Goal: Transaction & Acquisition: Purchase product/service

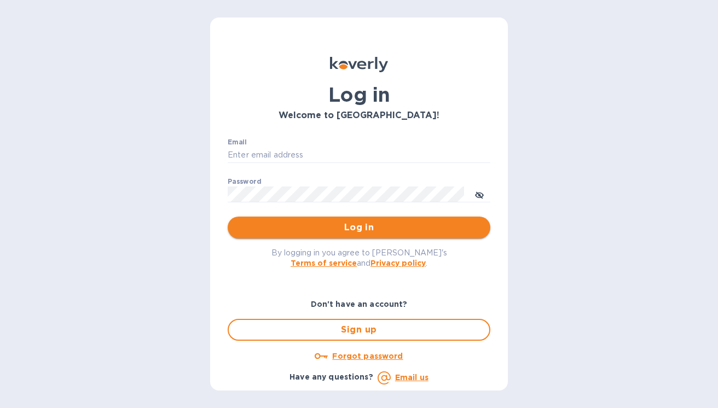
type input "[PERSON_NAME][EMAIL_ADDRESS][DOMAIN_NAME]"
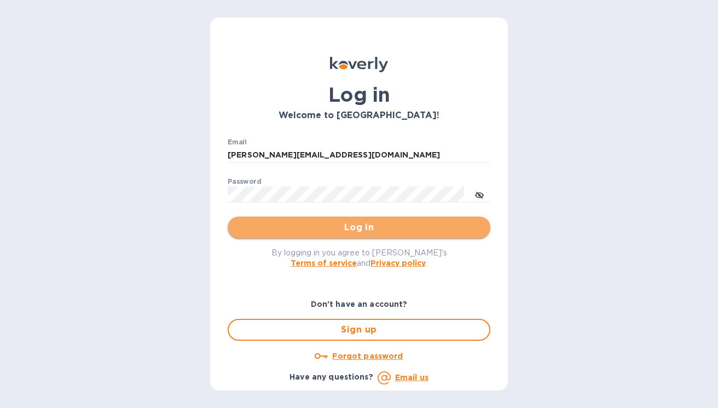
click at [358, 233] on span "Log in" at bounding box center [358, 227] width 245 height 13
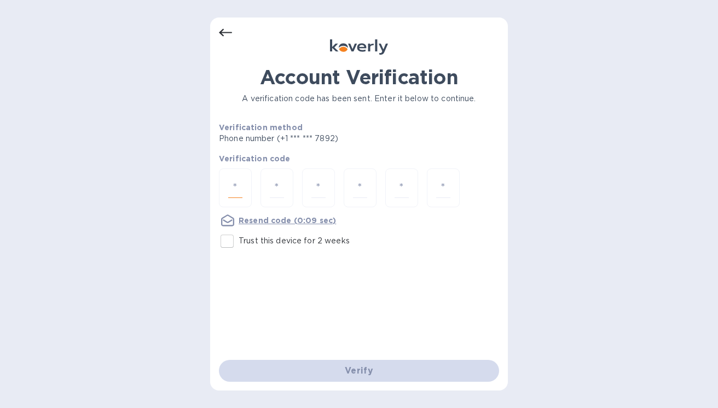
click at [239, 194] on input "number" at bounding box center [235, 188] width 14 height 20
type input "2"
type input "7"
type input "4"
type input "2"
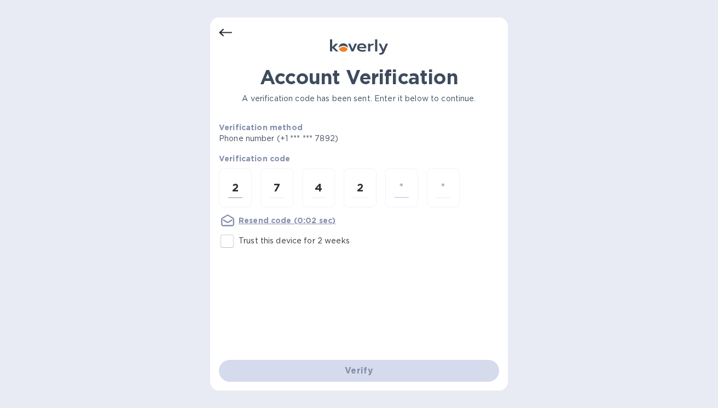
type input "6"
type input "5"
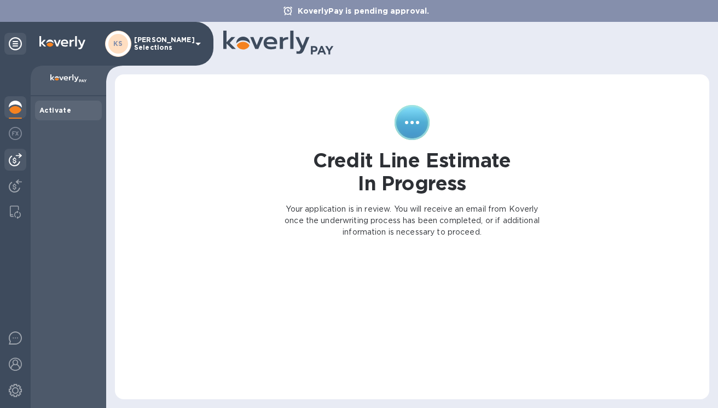
click at [15, 163] on img at bounding box center [15, 159] width 13 height 13
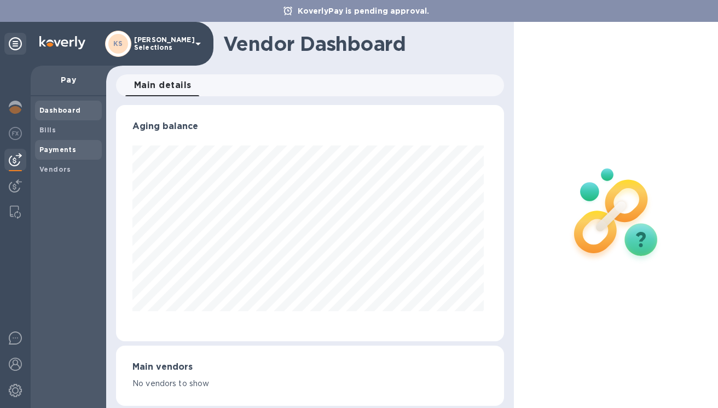
scroll to position [236, 384]
click at [51, 133] on b "Bills" at bounding box center [47, 130] width 16 height 8
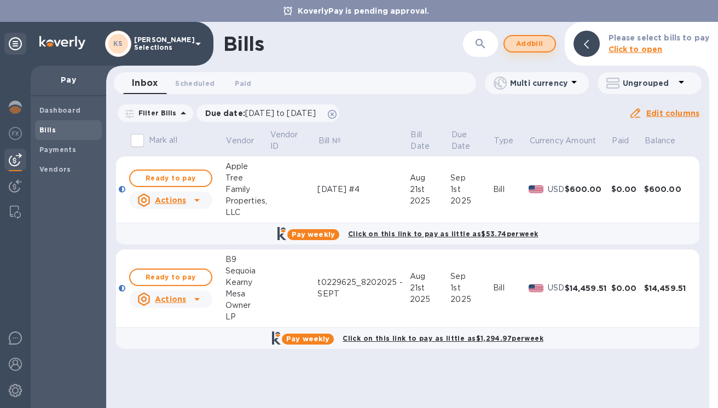
click at [531, 41] on span "Add bill" at bounding box center [530, 43] width 33 height 13
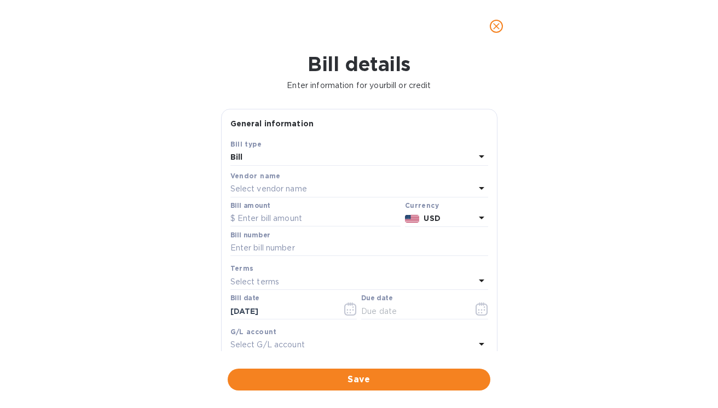
click at [272, 190] on p "Select vendor name" at bounding box center [268, 188] width 77 height 11
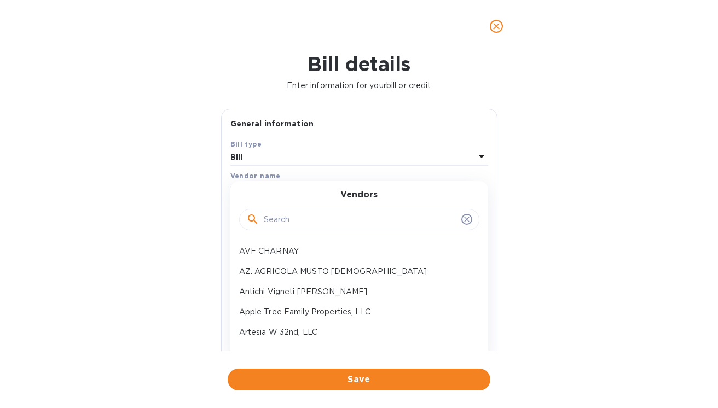
click at [273, 228] on div at bounding box center [359, 220] width 240 height 22
click at [273, 219] on input "text" at bounding box center [360, 220] width 193 height 16
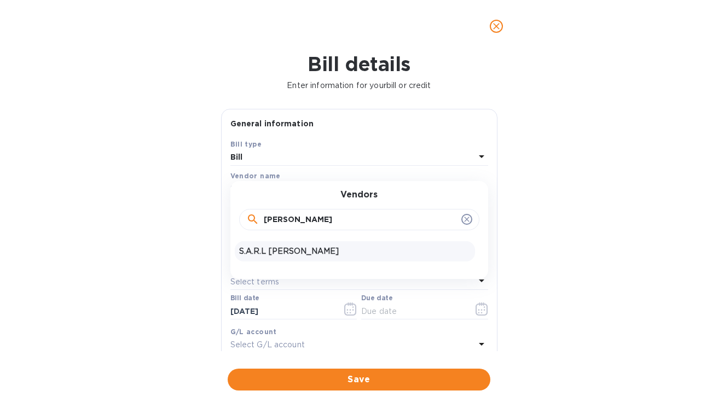
type input "[PERSON_NAME]"
click at [270, 252] on p "S.A.R.L [PERSON_NAME]" at bounding box center [355, 251] width 232 height 11
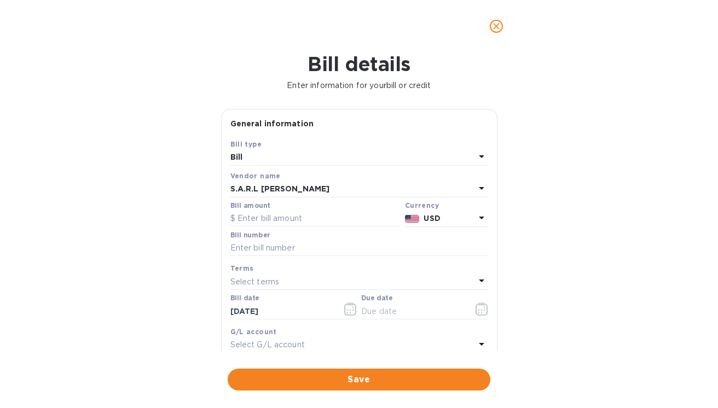
click at [475, 218] on icon at bounding box center [481, 217] width 13 height 13
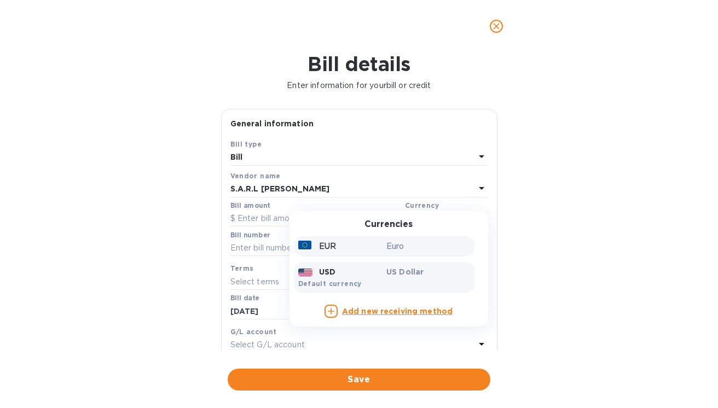
click at [394, 252] on p "Euro" at bounding box center [428, 246] width 84 height 11
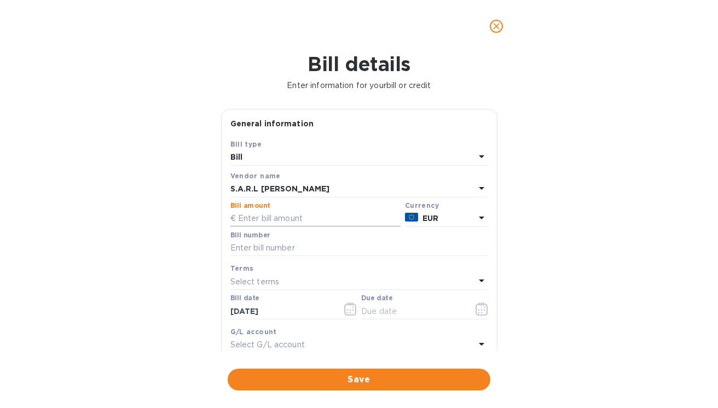
click at [255, 220] on input "text" at bounding box center [315, 219] width 170 height 16
type input "13,171.20"
click at [130, 250] on div "Bill details Enter information for your bill or credit General information Save…" at bounding box center [359, 231] width 718 height 356
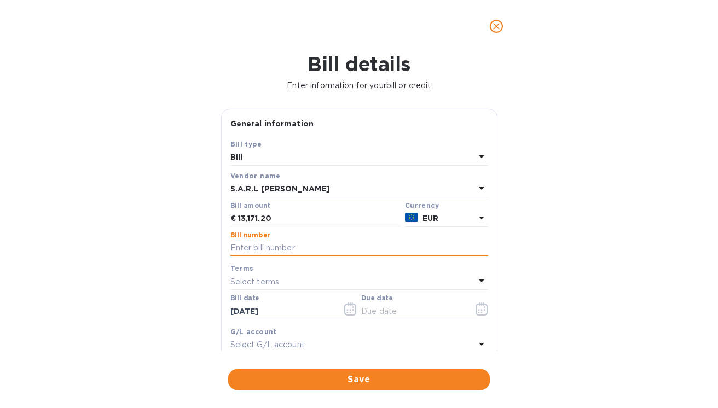
click at [252, 247] on input "text" at bounding box center [359, 248] width 258 height 16
paste input "FA-2025-0171"
paste input "FA-2025-0172"
type input "FA-2025-0171 & FA-2025-0172"
click at [476, 312] on icon "button" at bounding box center [482, 309] width 13 height 13
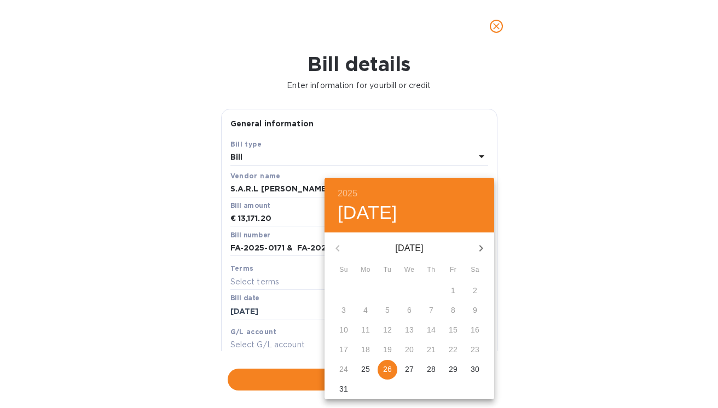
click at [386, 368] on p "26" at bounding box center [387, 369] width 9 height 11
type input "[DATE]"
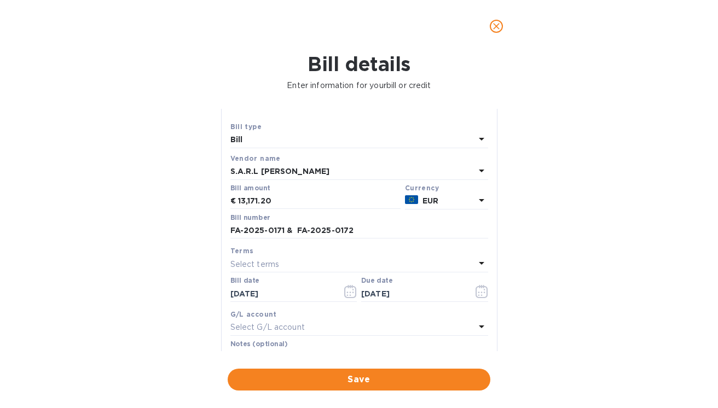
scroll to position [6, 0]
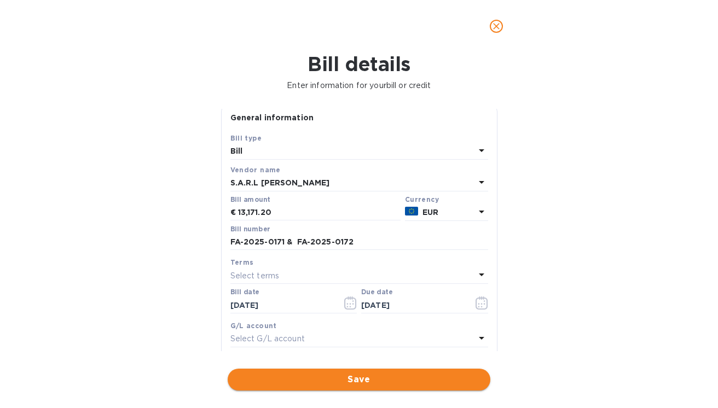
click at [333, 377] on span "Save" at bounding box center [358, 379] width 245 height 13
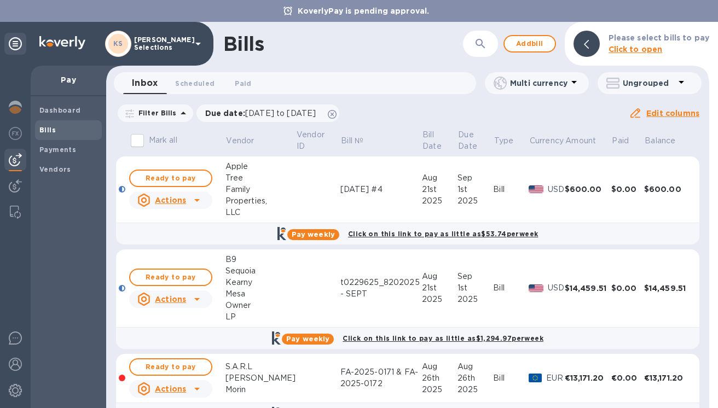
scroll to position [31, 0]
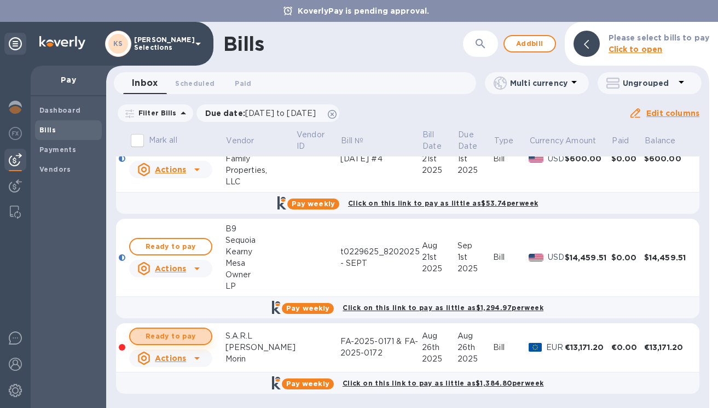
click at [182, 334] on span "Ready to pay" at bounding box center [171, 336] width 64 height 13
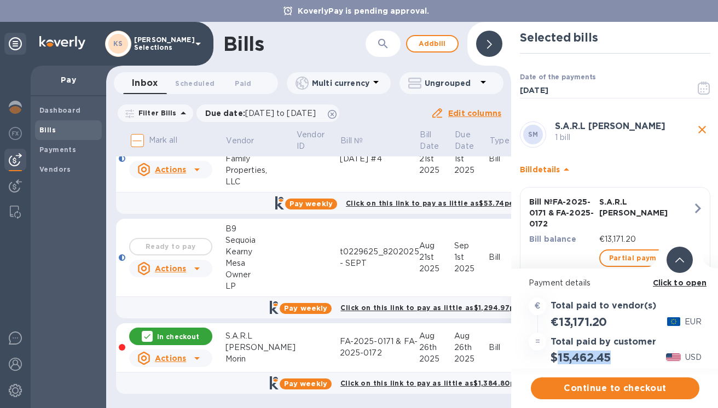
drag, startPoint x: 613, startPoint y: 357, endPoint x: 559, endPoint y: 357, distance: 53.1
click at [559, 357] on h2 "$15,462.45" at bounding box center [581, 358] width 60 height 14
copy h2 "15,462.45"
click at [683, 286] on b "Click to open" at bounding box center [680, 283] width 54 height 9
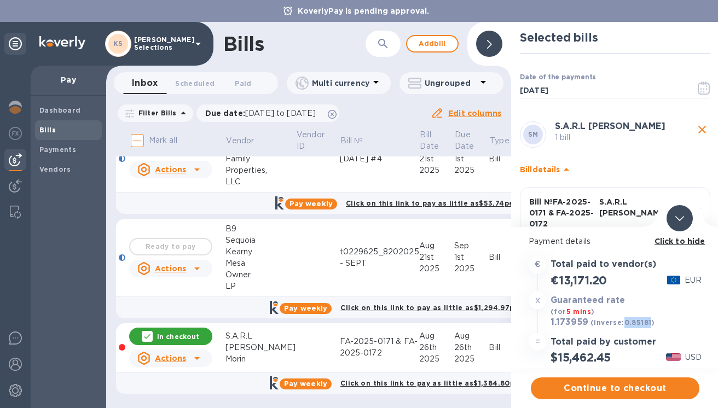
drag, startPoint x: 649, startPoint y: 324, endPoint x: 624, endPoint y: 324, distance: 25.2
click at [624, 324] on b "(inverse: 0.85181 )" at bounding box center [623, 323] width 65 height 8
copy b "0.85181"
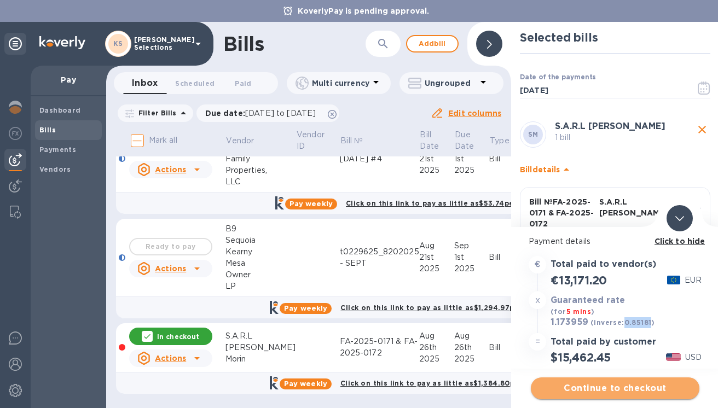
click at [621, 388] on span "Continue to checkout" at bounding box center [615, 388] width 151 height 13
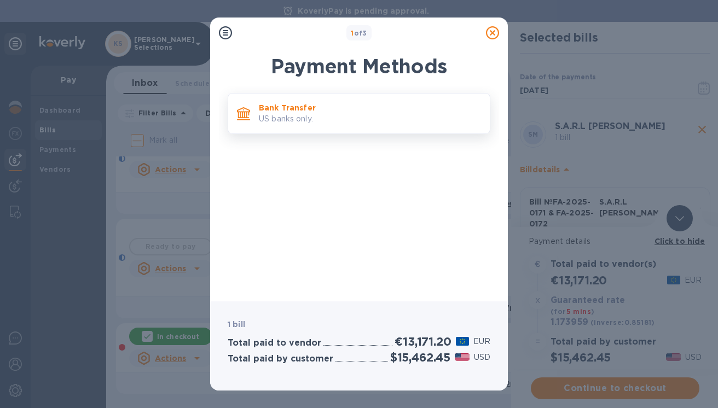
click at [400, 111] on p "Bank Transfer" at bounding box center [370, 107] width 222 height 11
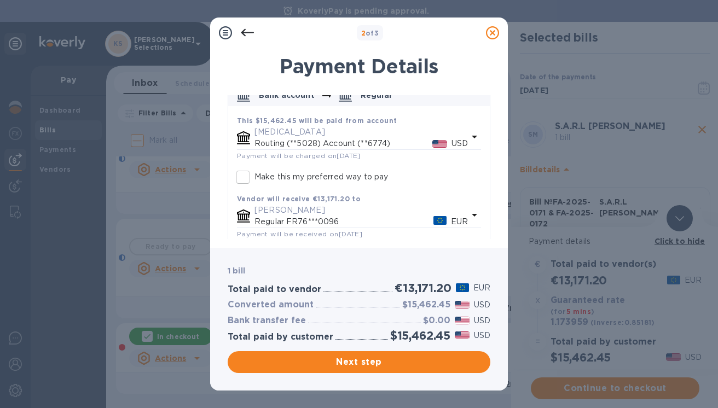
scroll to position [67, 0]
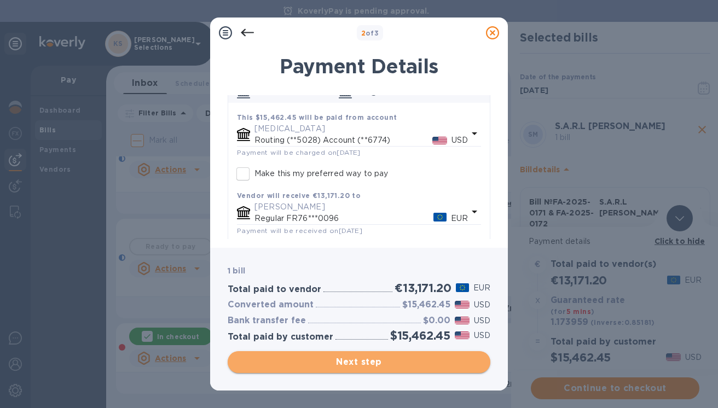
click at [362, 360] on span "Next step" at bounding box center [358, 362] width 245 height 13
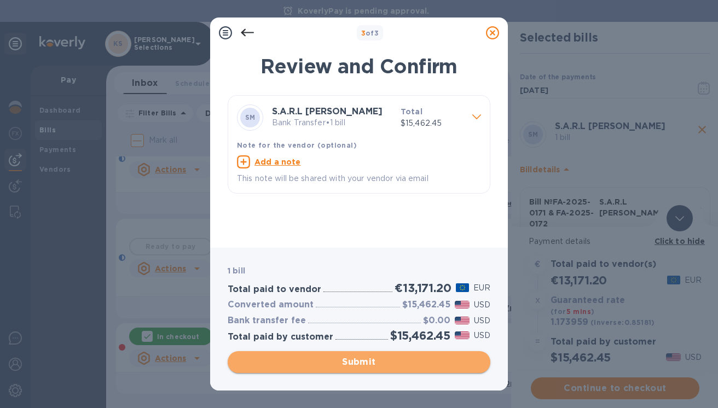
click at [362, 360] on span "Submit" at bounding box center [358, 362] width 245 height 13
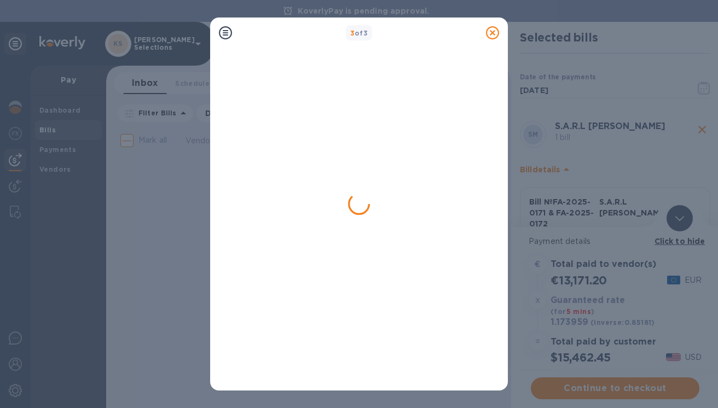
scroll to position [0, 0]
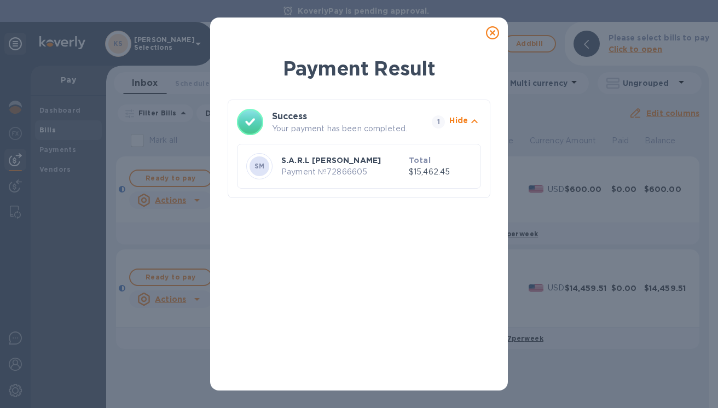
click at [492, 31] on icon at bounding box center [492, 32] width 13 height 13
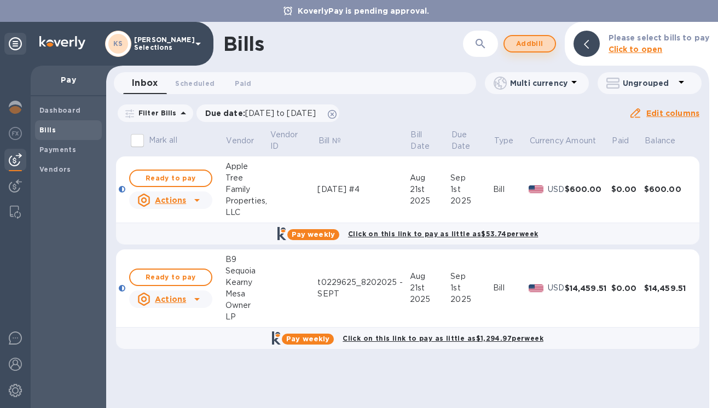
click at [522, 43] on span "Add bill" at bounding box center [530, 43] width 33 height 13
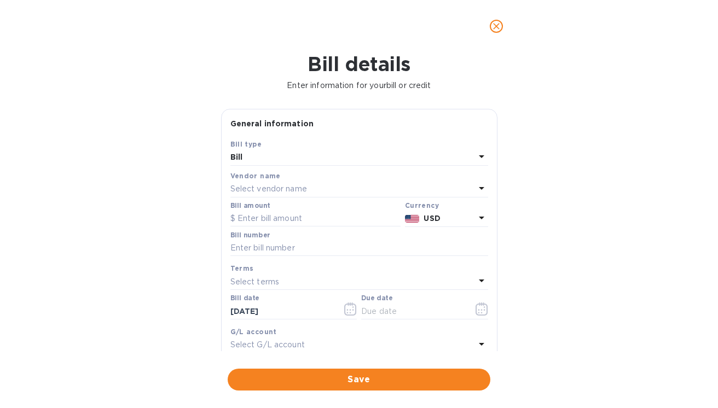
click at [278, 188] on p "Select vendor name" at bounding box center [268, 188] width 77 height 11
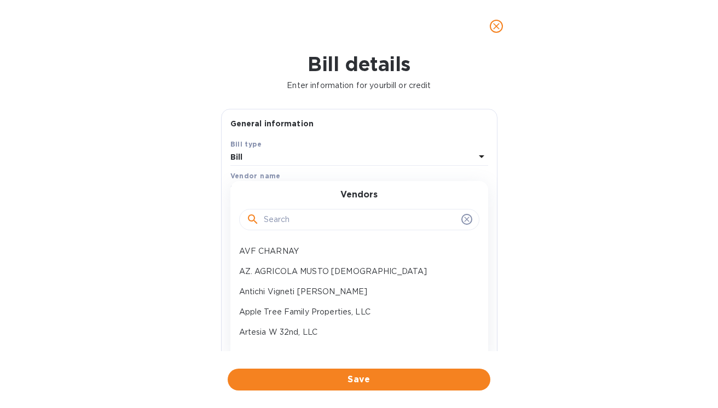
click at [282, 217] on input "text" at bounding box center [360, 220] width 193 height 16
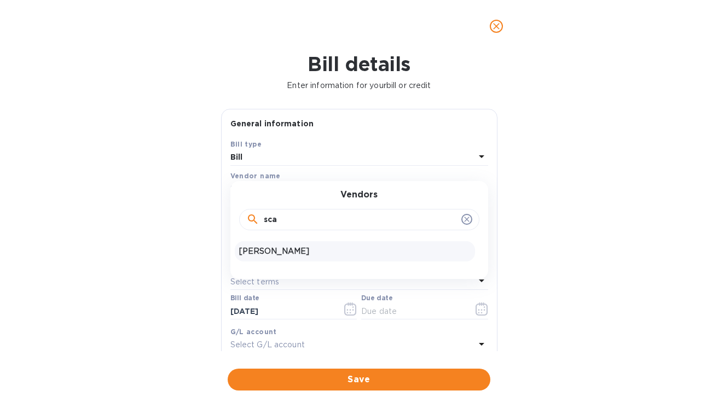
type input "sca"
click at [276, 257] on p "[PERSON_NAME]" at bounding box center [355, 251] width 232 height 11
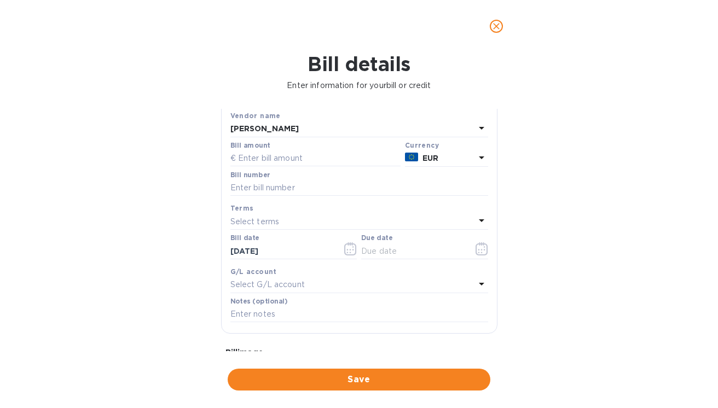
scroll to position [49, 0]
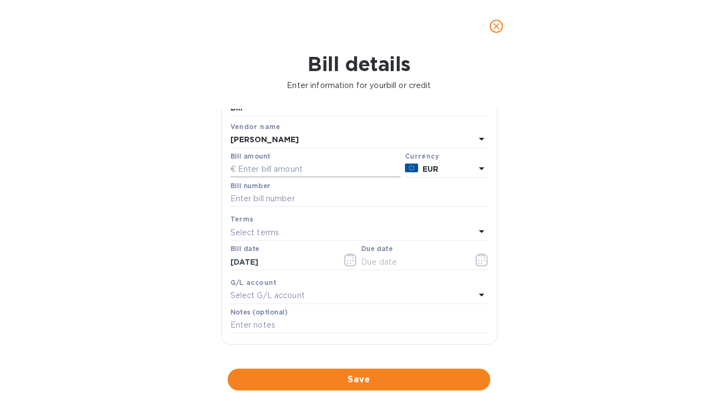
click at [258, 169] on input "text" at bounding box center [315, 169] width 170 height 16
type input "49,461.90"
click at [136, 180] on div "Bill details Enter information for your bill or credit General information Save…" at bounding box center [359, 231] width 718 height 356
click at [480, 260] on icon "button" at bounding box center [482, 259] width 13 height 13
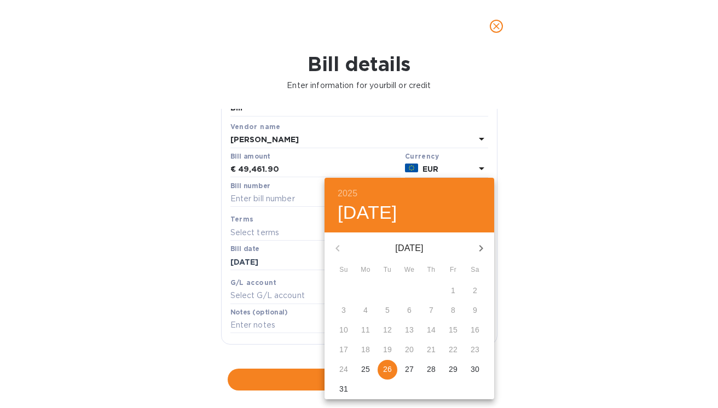
click at [389, 370] on p "26" at bounding box center [387, 369] width 9 height 11
type input "[DATE]"
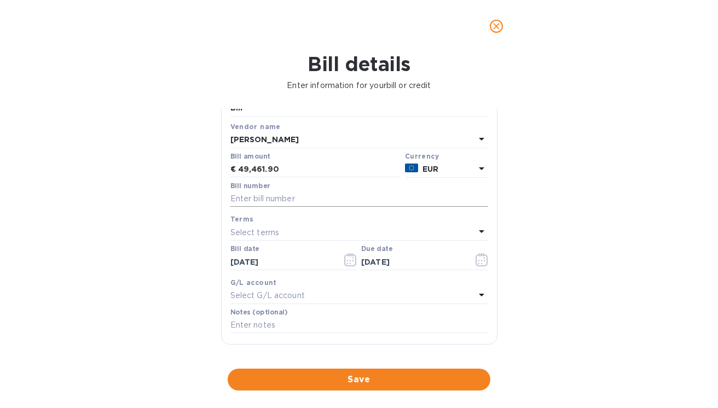
click at [243, 201] on input "text" at bounding box center [359, 199] width 258 height 16
type input "30/E"
click at [112, 231] on div "Bill details Enter information for your bill or credit General information Save…" at bounding box center [359, 231] width 718 height 356
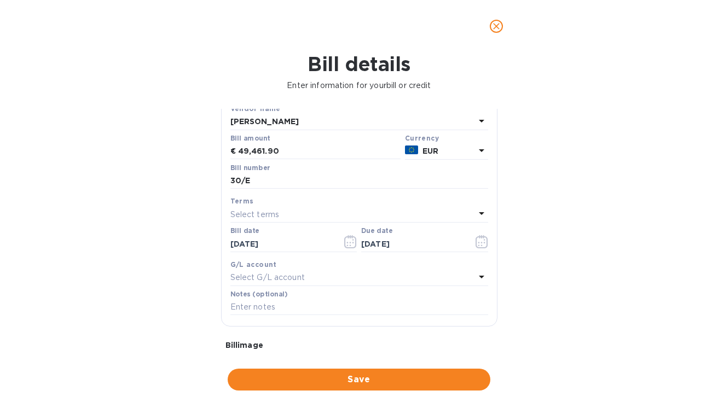
scroll to position [203, 0]
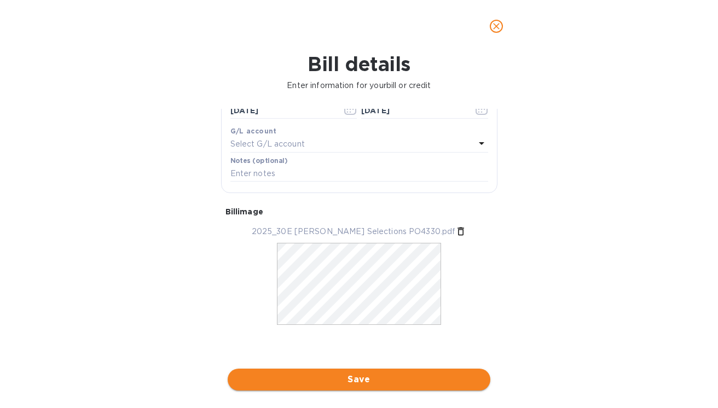
click at [355, 378] on span "Save" at bounding box center [358, 379] width 245 height 13
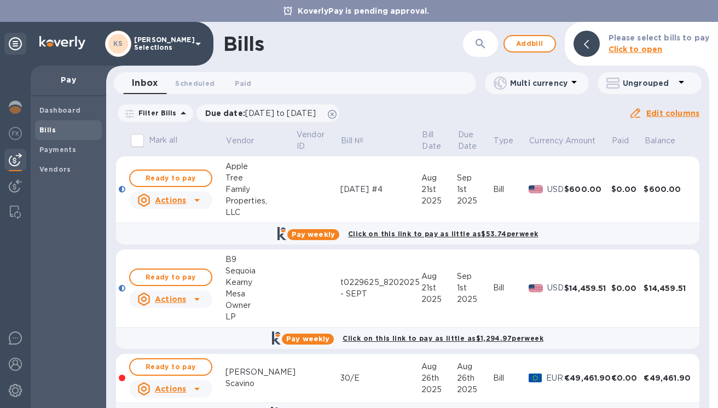
scroll to position [31, 0]
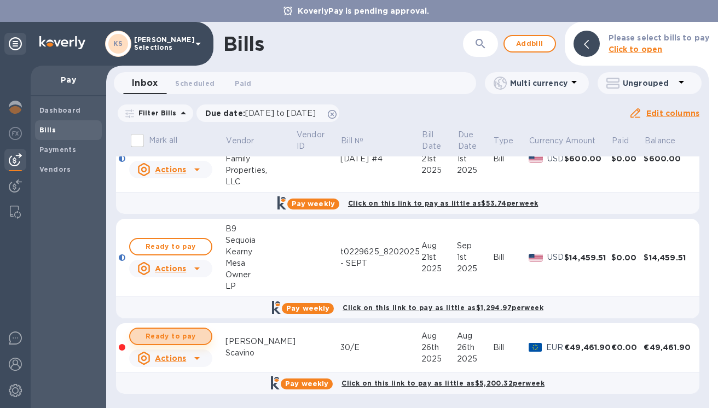
click at [181, 334] on span "Ready to pay" at bounding box center [171, 336] width 64 height 13
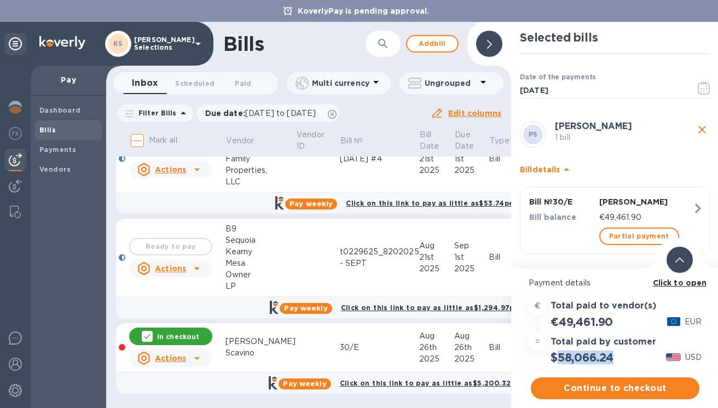
drag, startPoint x: 616, startPoint y: 356, endPoint x: 560, endPoint y: 355, distance: 55.9
click at [560, 355] on h2 "$58,066.24" at bounding box center [582, 358] width 63 height 14
copy h2 "58,066.24"
click at [674, 282] on b "Click to open" at bounding box center [680, 283] width 54 height 9
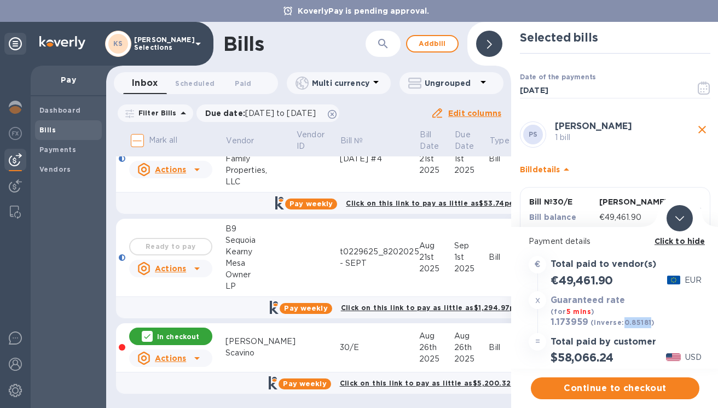
drag, startPoint x: 649, startPoint y: 324, endPoint x: 624, endPoint y: 324, distance: 25.7
click at [624, 324] on b "(inverse: 0.85181 )" at bounding box center [623, 323] width 65 height 8
copy b "0.85181"
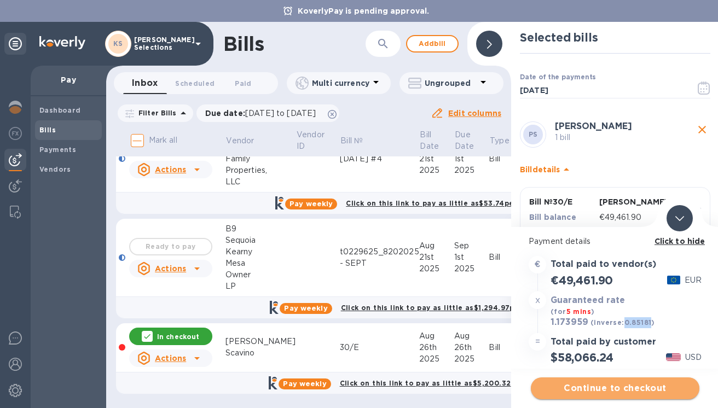
click at [614, 384] on span "Continue to checkout" at bounding box center [615, 388] width 151 height 13
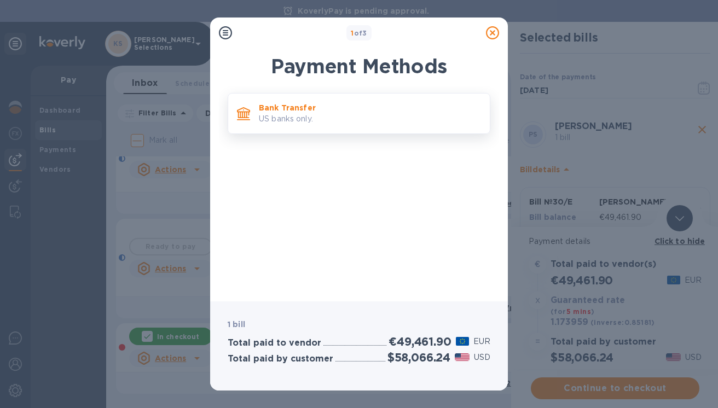
click at [314, 118] on p "US banks only." at bounding box center [370, 118] width 222 height 11
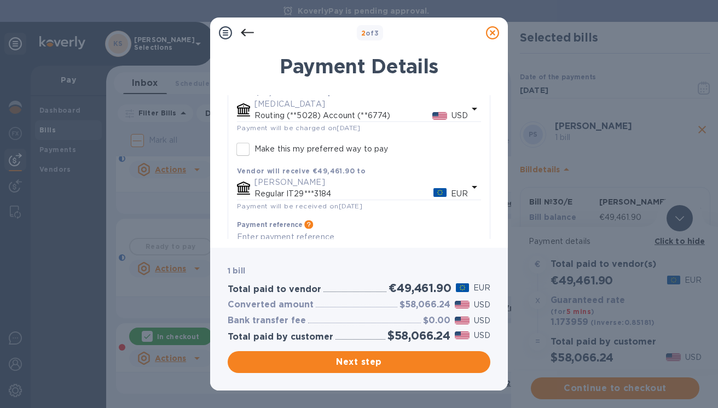
scroll to position [111, 0]
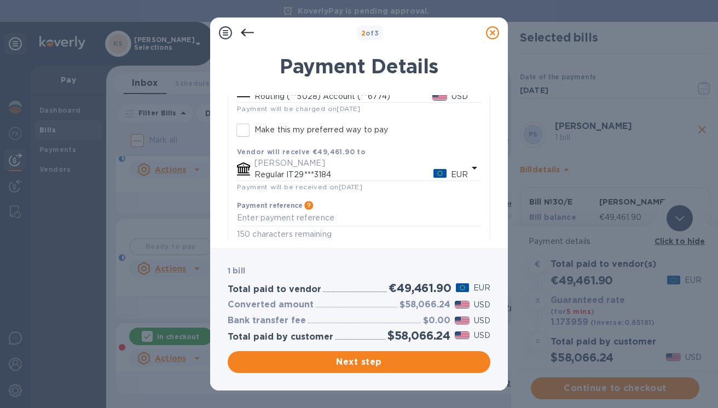
click at [472, 168] on icon "default-method" at bounding box center [474, 168] width 5 height 3
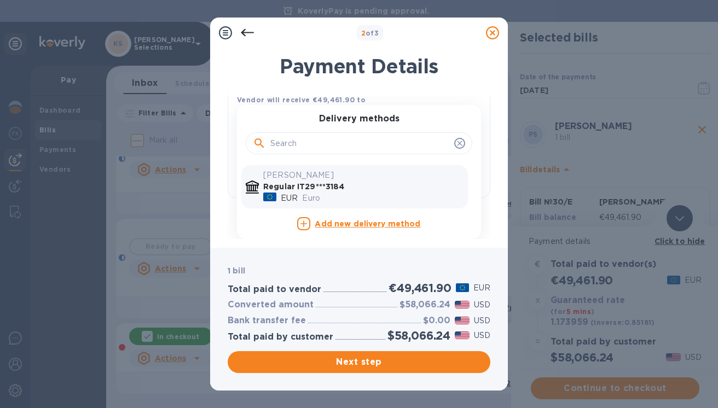
scroll to position [123, 0]
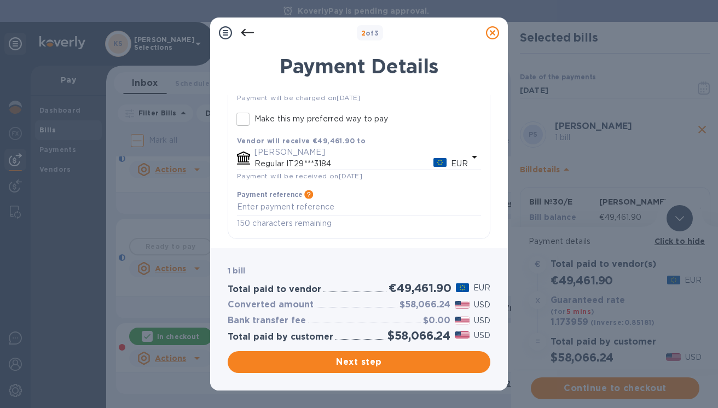
click at [494, 32] on icon at bounding box center [492, 32] width 13 height 13
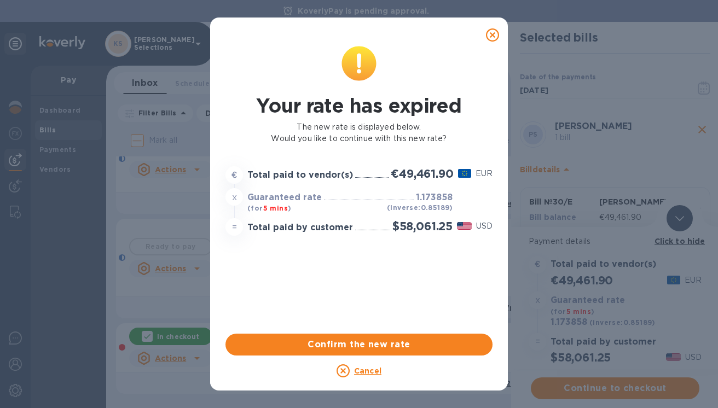
click at [494, 33] on icon at bounding box center [492, 34] width 13 height 13
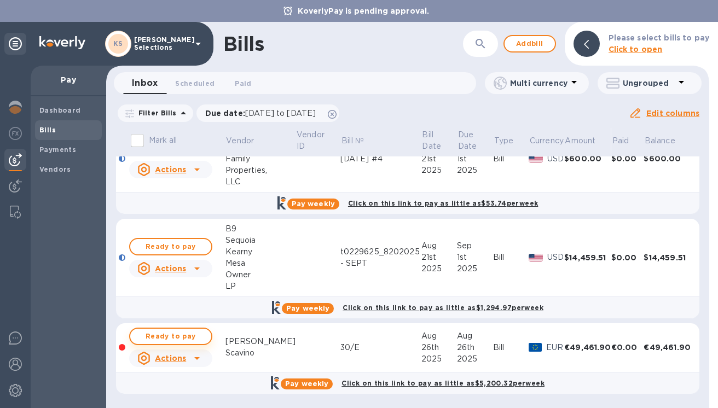
click at [172, 337] on span "Ready to pay" at bounding box center [171, 336] width 64 height 13
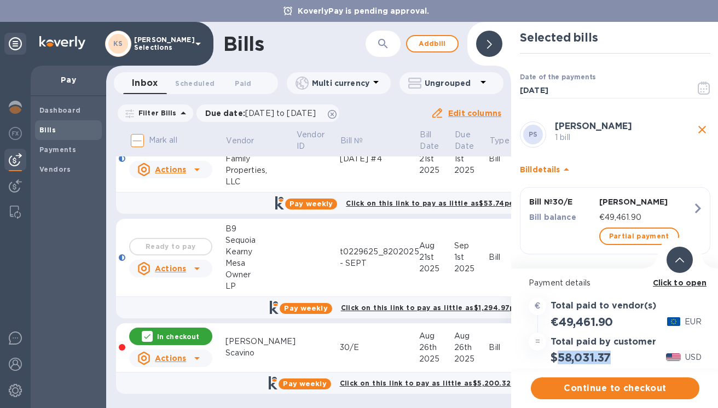
drag, startPoint x: 613, startPoint y: 358, endPoint x: 561, endPoint y: 357, distance: 52.0
click at [561, 357] on div "$58,031.37" at bounding box center [581, 358] width 65 height 18
copy h2 "58,031.37"
click at [689, 284] on b "Click to open" at bounding box center [680, 283] width 54 height 9
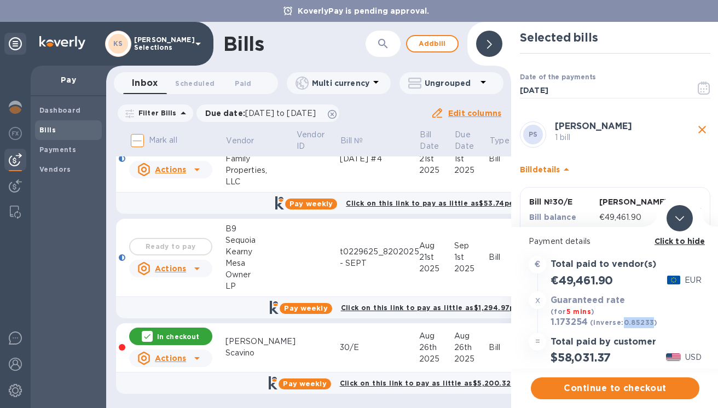
drag, startPoint x: 651, startPoint y: 324, endPoint x: 624, endPoint y: 324, distance: 27.4
click at [624, 324] on b "(inverse: 0.85233 )" at bounding box center [624, 323] width 68 height 8
copy b "0.85233"
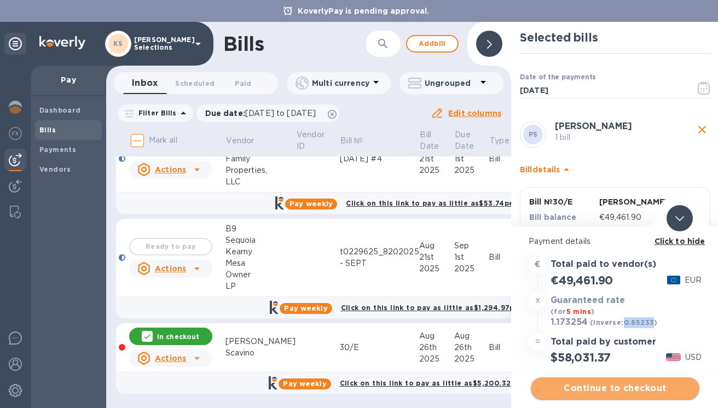
click at [610, 388] on span "Continue to checkout" at bounding box center [615, 388] width 151 height 13
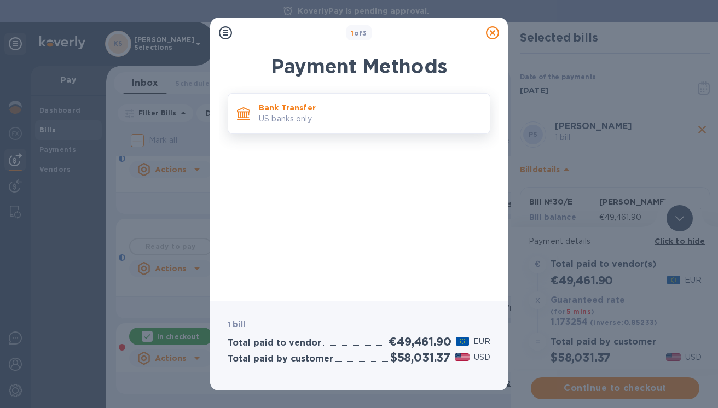
click at [368, 113] on p "US banks only." at bounding box center [370, 118] width 222 height 11
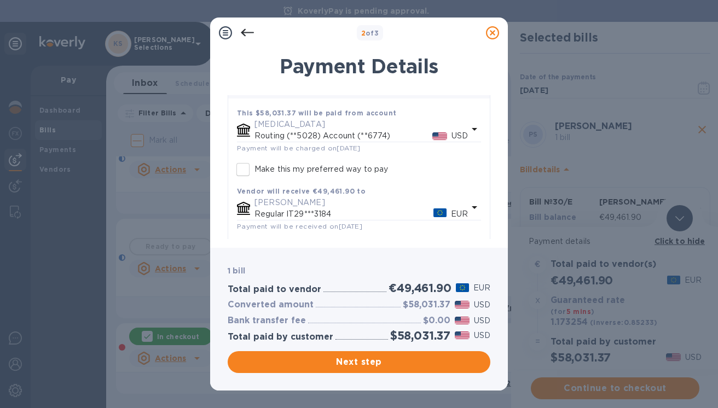
scroll to position [82, 0]
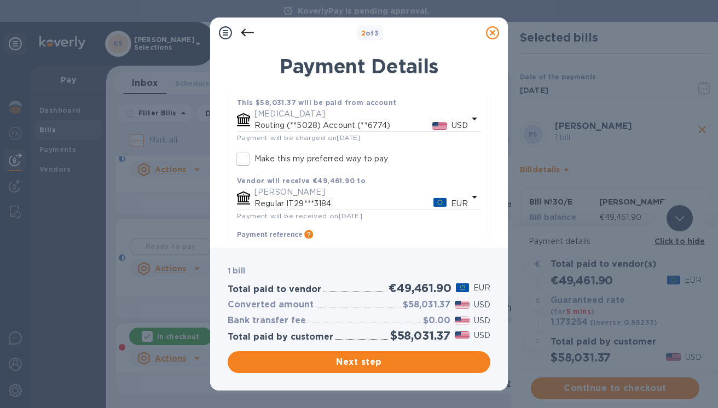
click at [469, 198] on icon "default-method" at bounding box center [474, 197] width 13 height 13
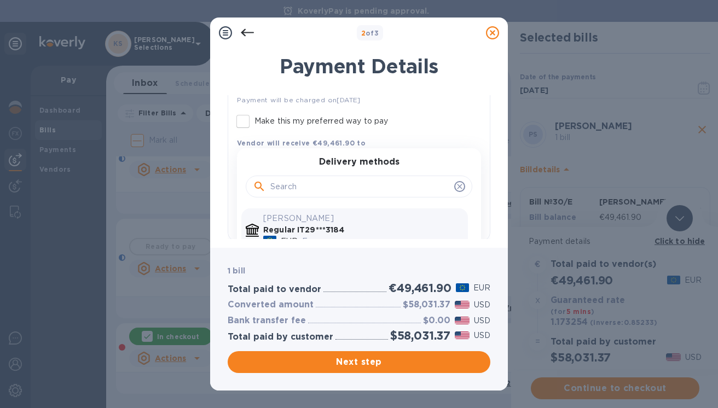
scroll to position [164, 0]
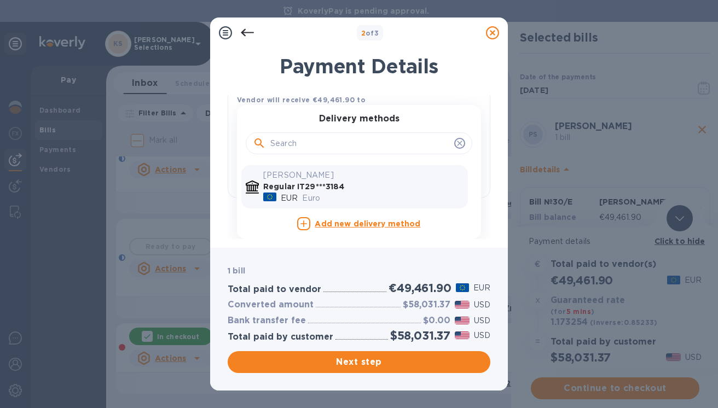
click at [359, 226] on b "Add new delivery method" at bounding box center [368, 224] width 106 height 9
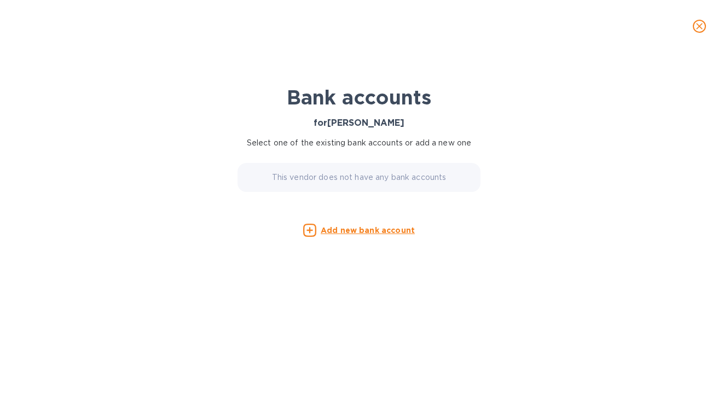
scroll to position [123, 0]
click at [351, 230] on u "Add new bank account" at bounding box center [368, 230] width 94 height 9
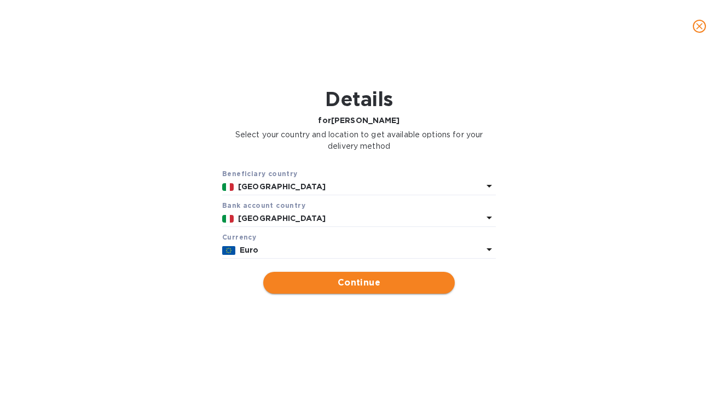
click at [342, 282] on span "Continue" at bounding box center [359, 282] width 174 height 13
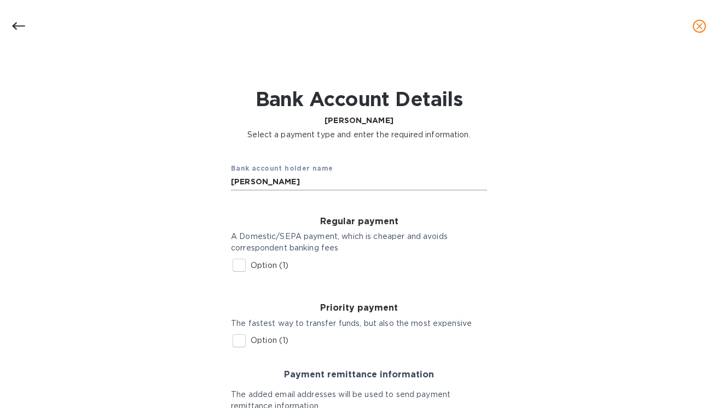
click at [297, 185] on input "[PERSON_NAME]" at bounding box center [359, 182] width 256 height 16
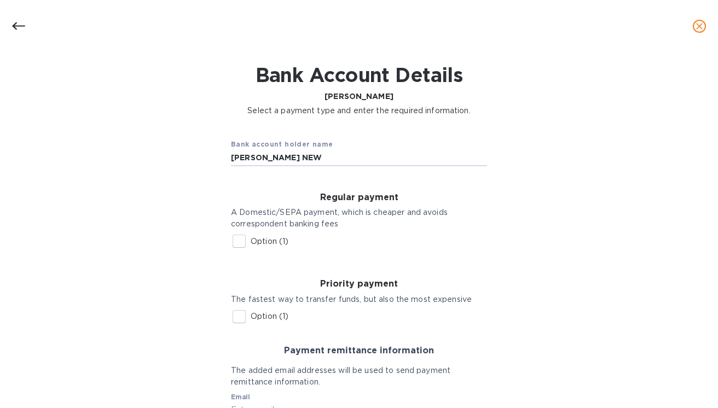
type input "[PERSON_NAME] NEW"
click at [238, 240] on input "Option (1)" at bounding box center [239, 241] width 23 height 23
checkbox input "true"
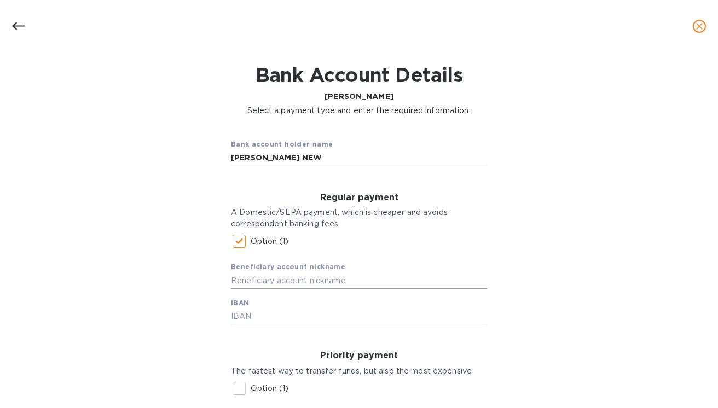
click at [255, 282] on input "text" at bounding box center [359, 281] width 256 height 16
type input "Scavino"
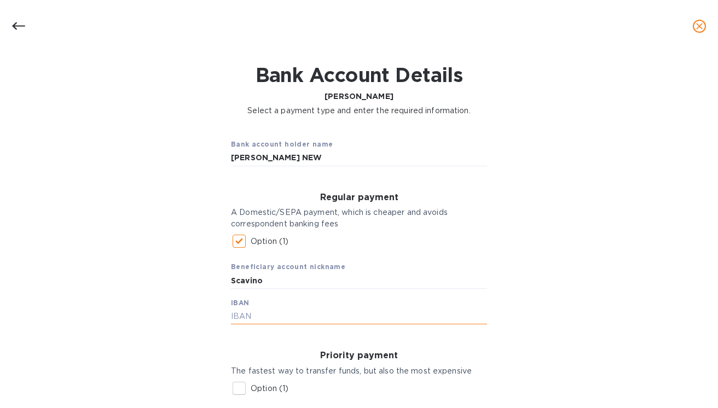
click at [270, 310] on input "text" at bounding box center [359, 317] width 256 height 16
paste input "[FINANCIAL_ID]"
type input "[FINANCIAL_ID]"
click at [164, 332] on div "Bank account holder name [PERSON_NAME] NEW Regular payment A Domestic/SEPA paym…" at bounding box center [359, 353] width 690 height 460
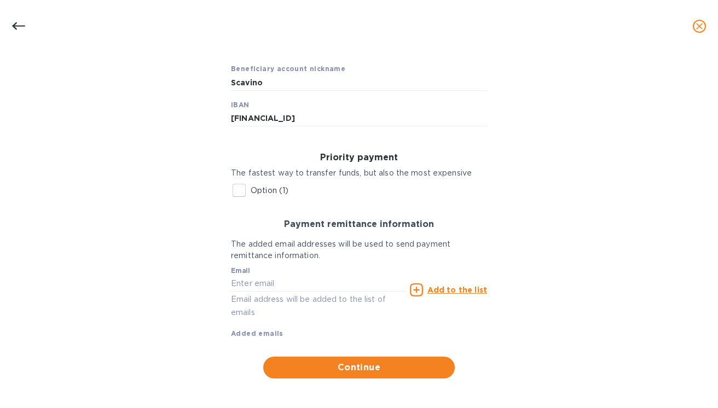
scroll to position [227, 0]
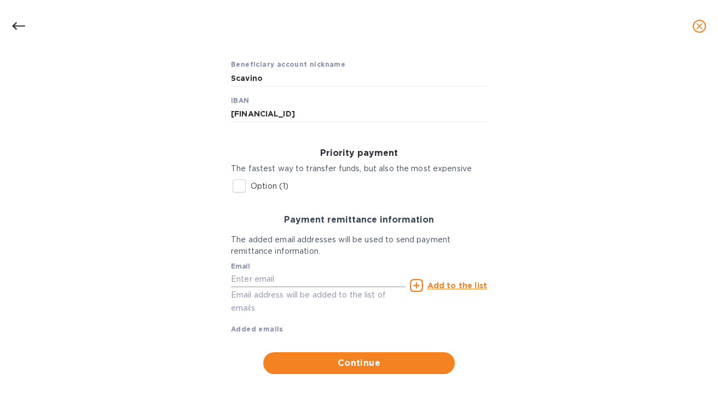
click at [255, 278] on input "text" at bounding box center [318, 280] width 175 height 16
paste input "[EMAIL_ADDRESS][DOMAIN_NAME]"
type input "[EMAIL_ADDRESS][DOMAIN_NAME]"
click at [463, 285] on u "Add to the list" at bounding box center [458, 285] width 60 height 9
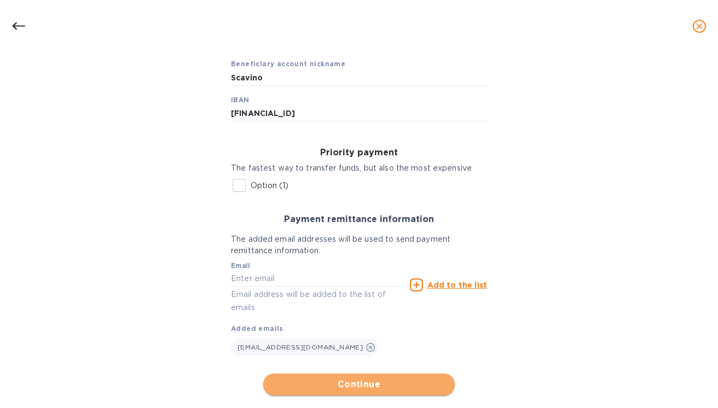
click at [366, 385] on span "Continue" at bounding box center [359, 384] width 174 height 13
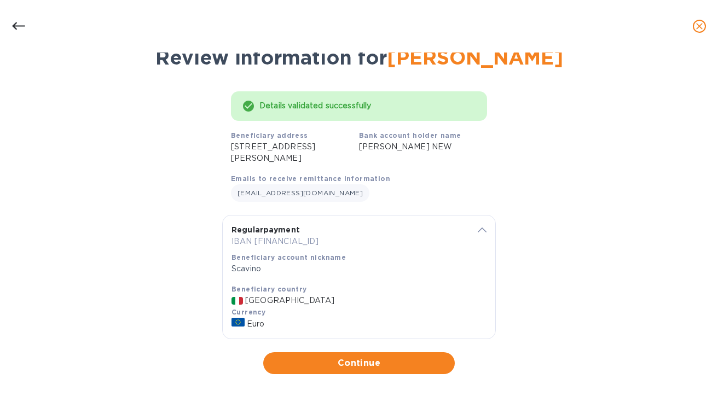
scroll to position [43, 0]
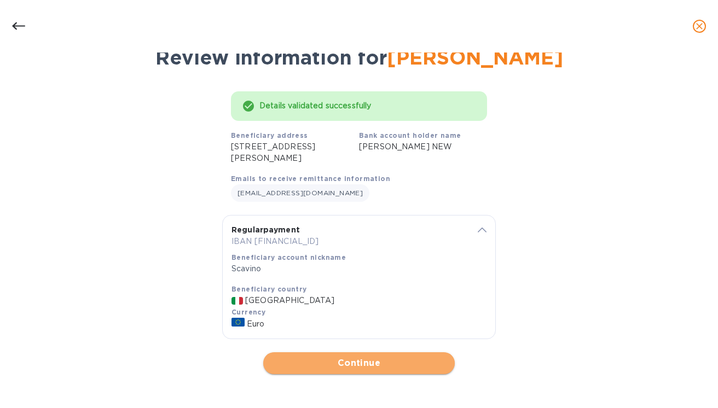
click at [341, 364] on span "Continue" at bounding box center [359, 363] width 174 height 13
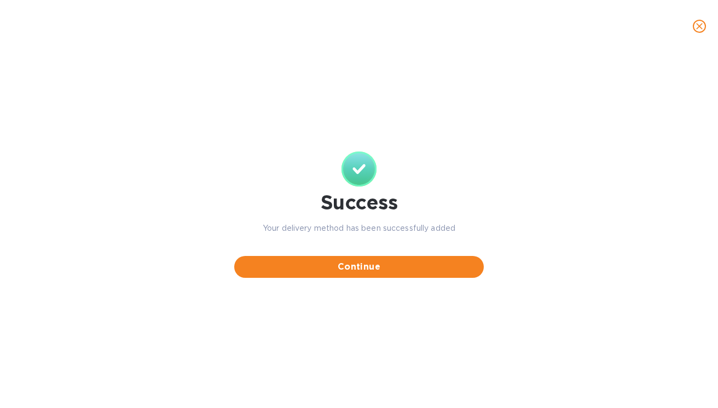
scroll to position [0, 0]
click at [353, 273] on span "Continue" at bounding box center [359, 267] width 232 height 13
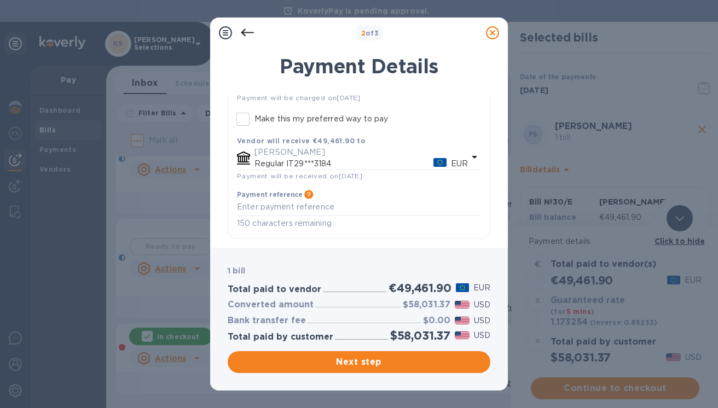
click at [472, 154] on icon "default-method" at bounding box center [474, 157] width 13 height 13
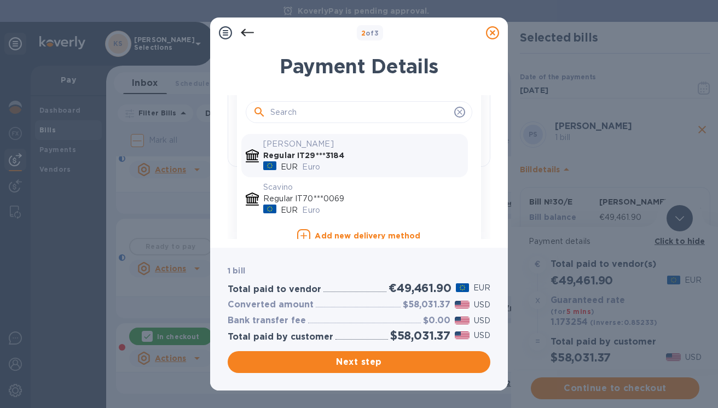
scroll to position [195, 0]
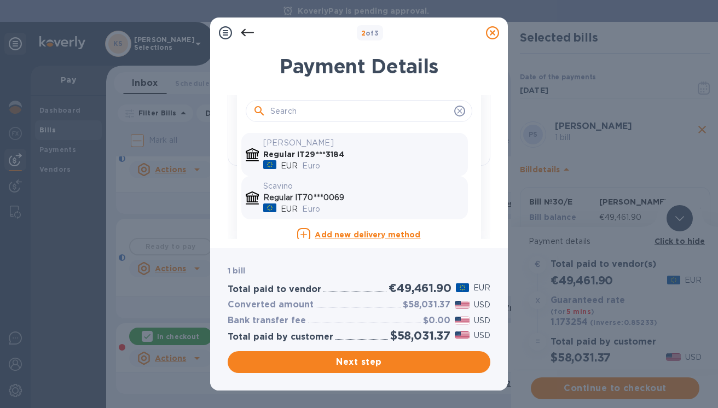
click at [330, 205] on p "Euro" at bounding box center [382, 209] width 161 height 11
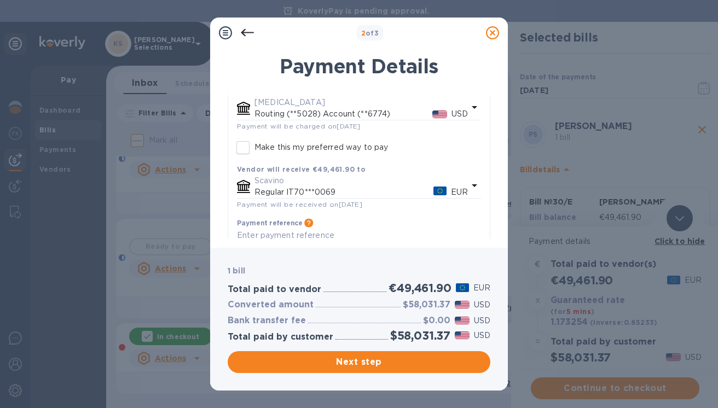
scroll to position [94, 0]
click at [359, 362] on span "Next step" at bounding box center [358, 362] width 245 height 13
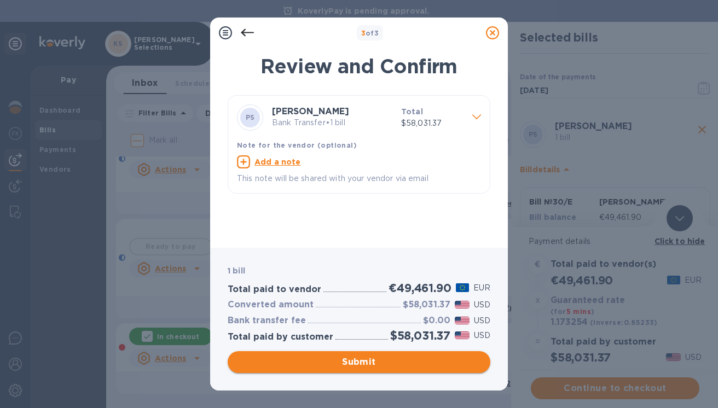
click at [359, 362] on span "Submit" at bounding box center [358, 362] width 245 height 13
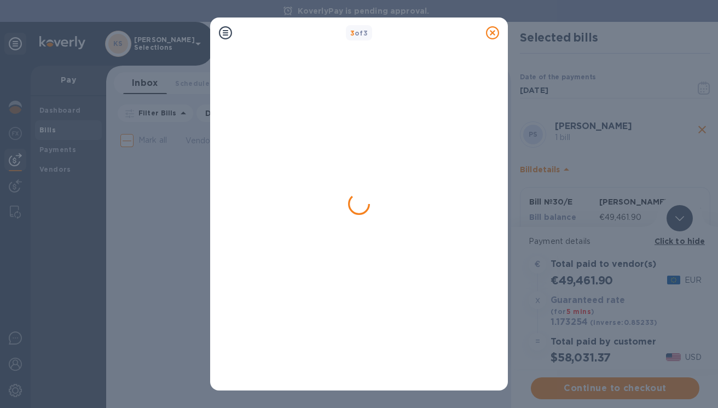
scroll to position [0, 0]
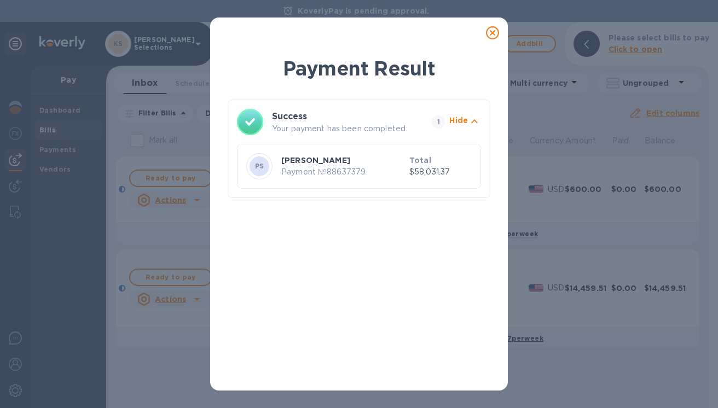
click at [492, 34] on icon at bounding box center [492, 32] width 13 height 13
